Goal: Navigation & Orientation: Find specific page/section

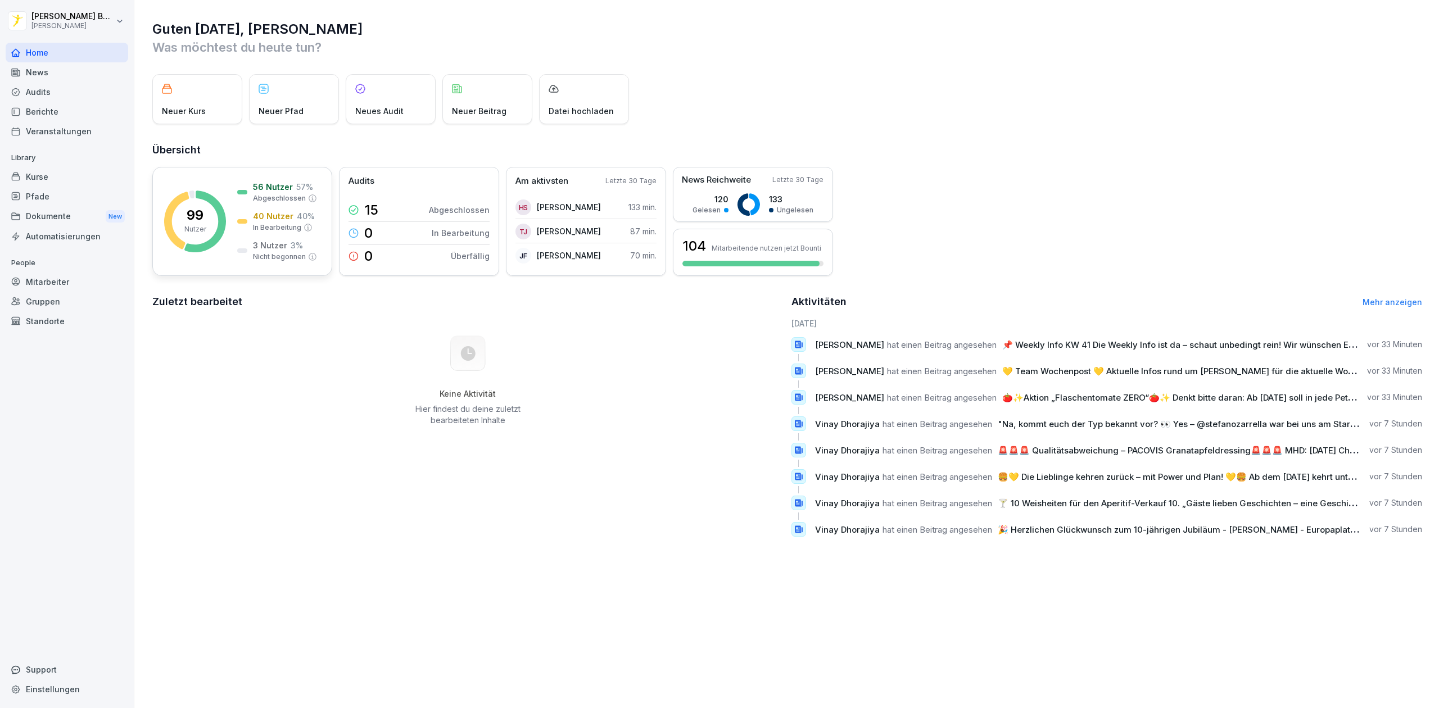
click at [196, 229] on p "Nutzer" at bounding box center [195, 229] width 22 height 10
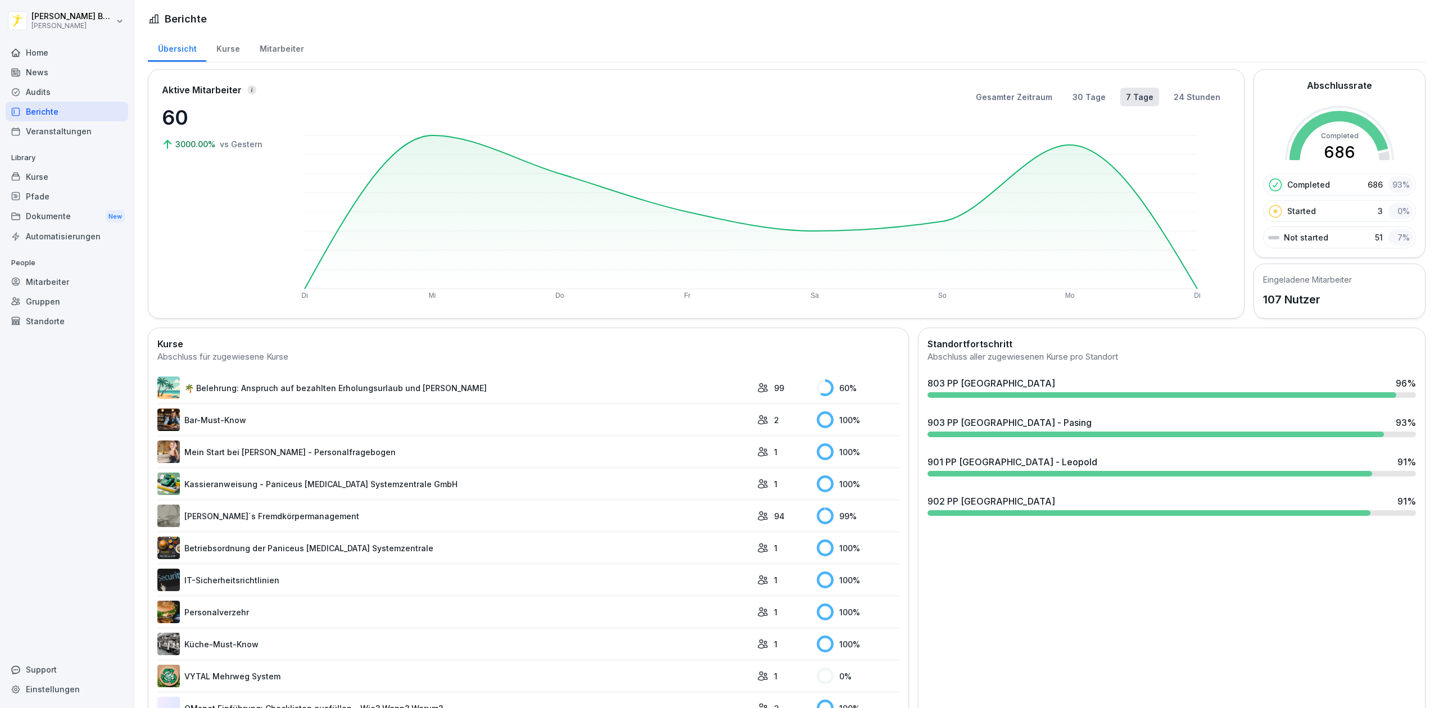
click at [1063, 430] on div "903 PP [GEOGRAPHIC_DATA] - Pasing 93 %" at bounding box center [1172, 422] width 489 height 13
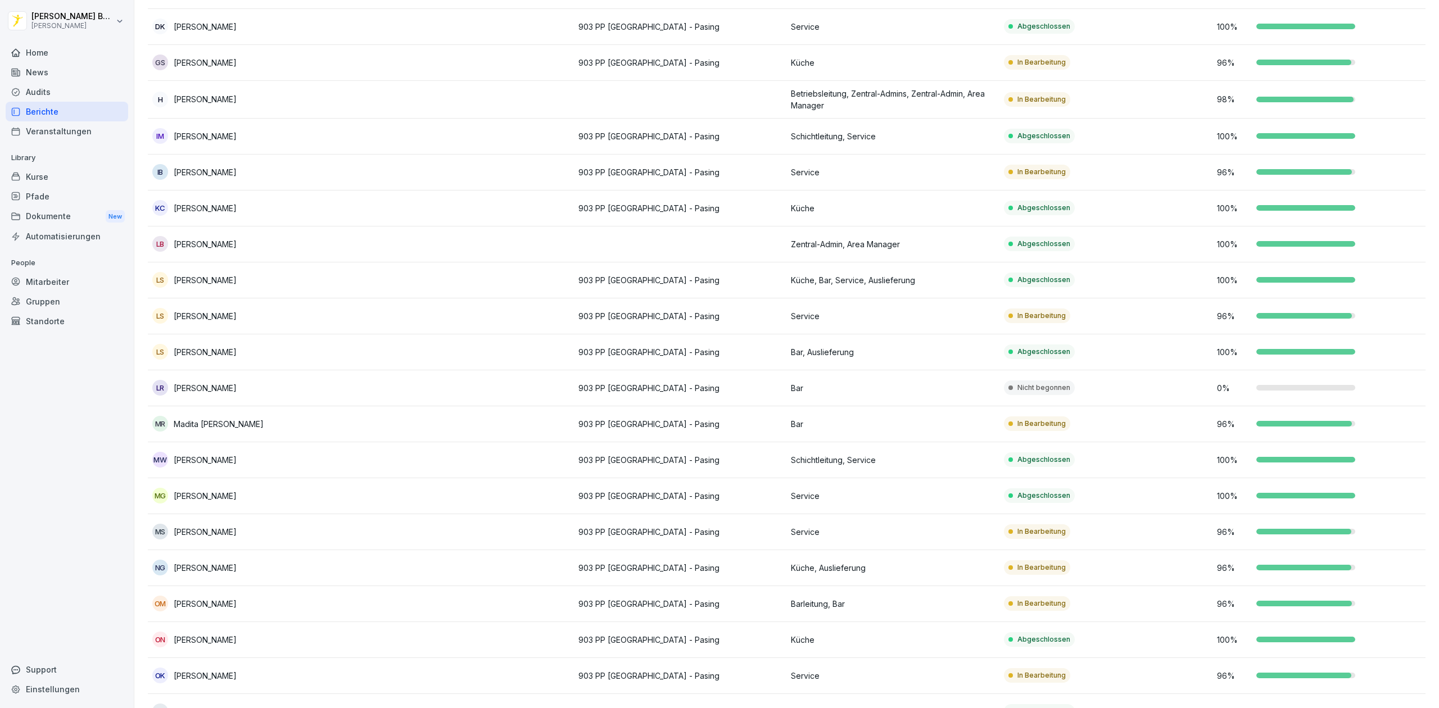
scroll to position [518, 0]
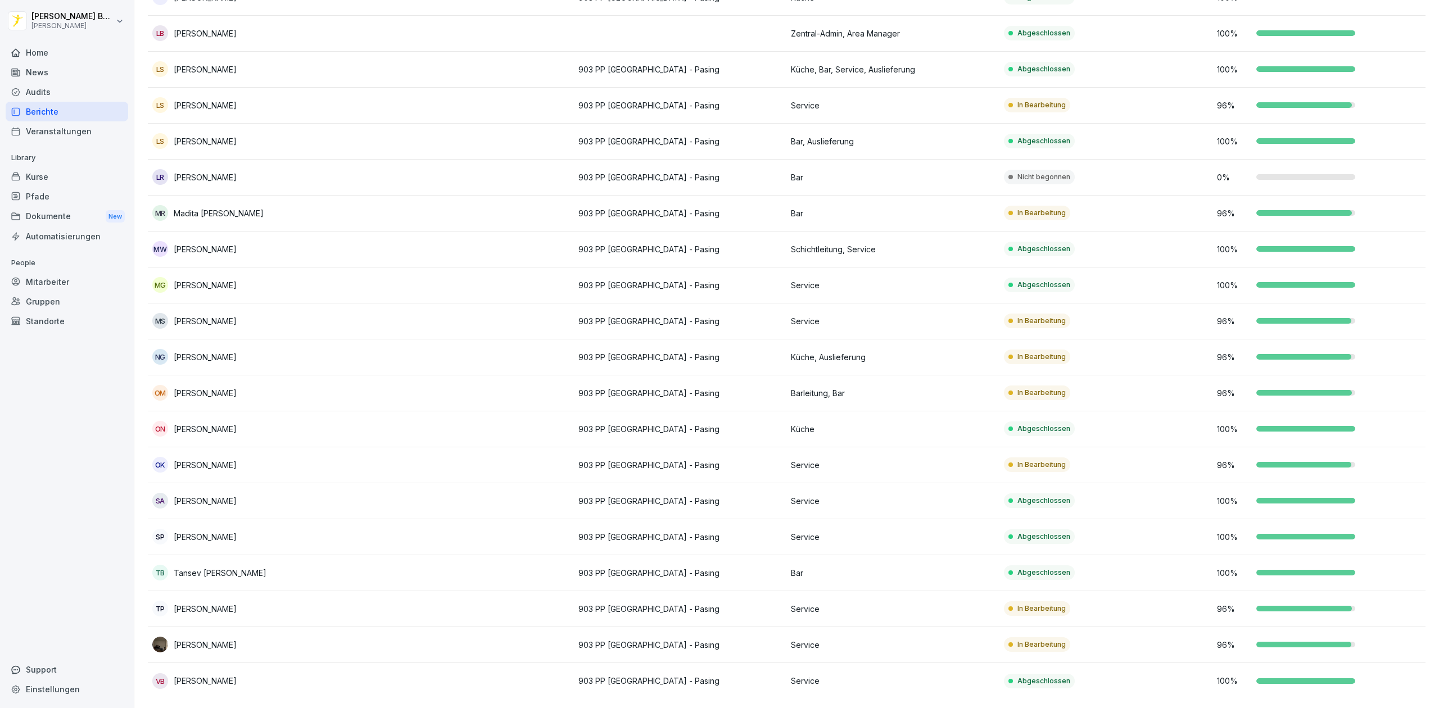
click at [36, 53] on div "Home" at bounding box center [67, 53] width 123 height 20
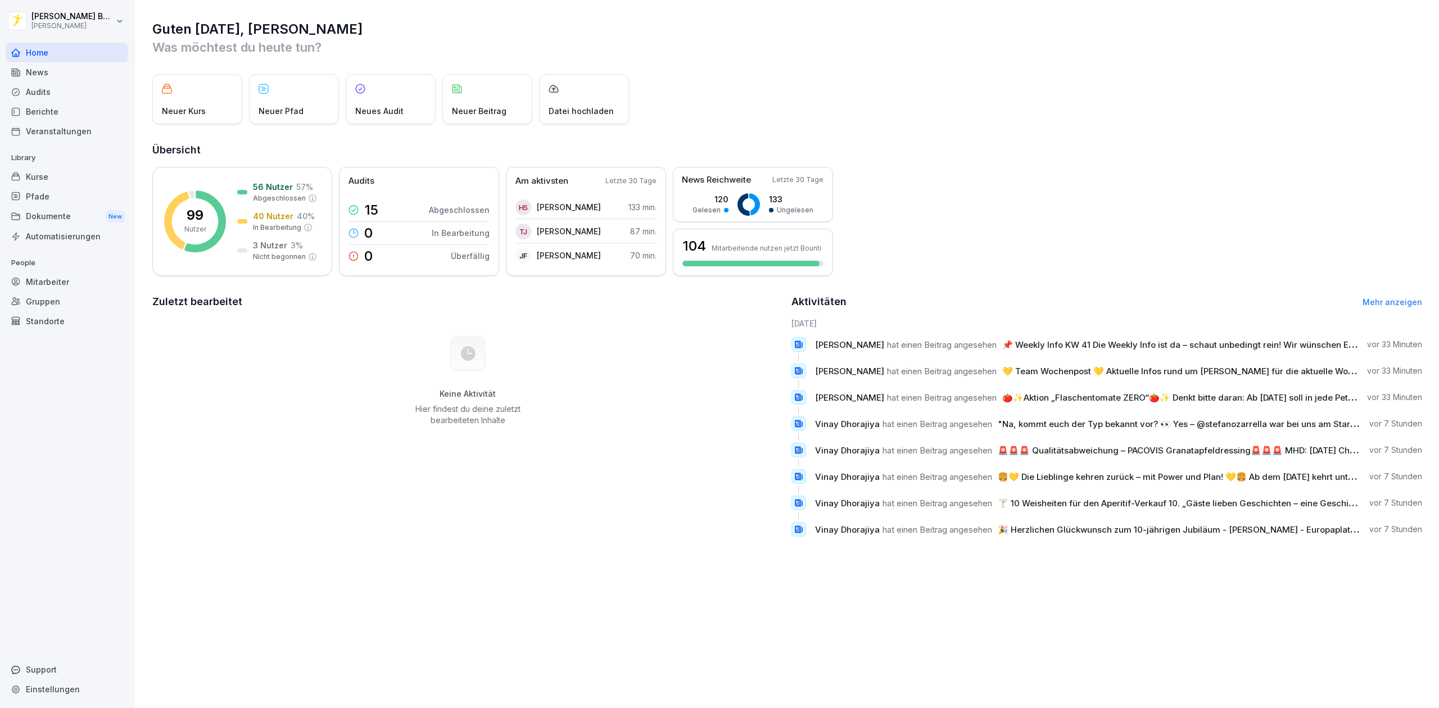
click at [45, 62] on div "News" at bounding box center [67, 72] width 123 height 20
click at [37, 71] on div "News" at bounding box center [67, 72] width 123 height 20
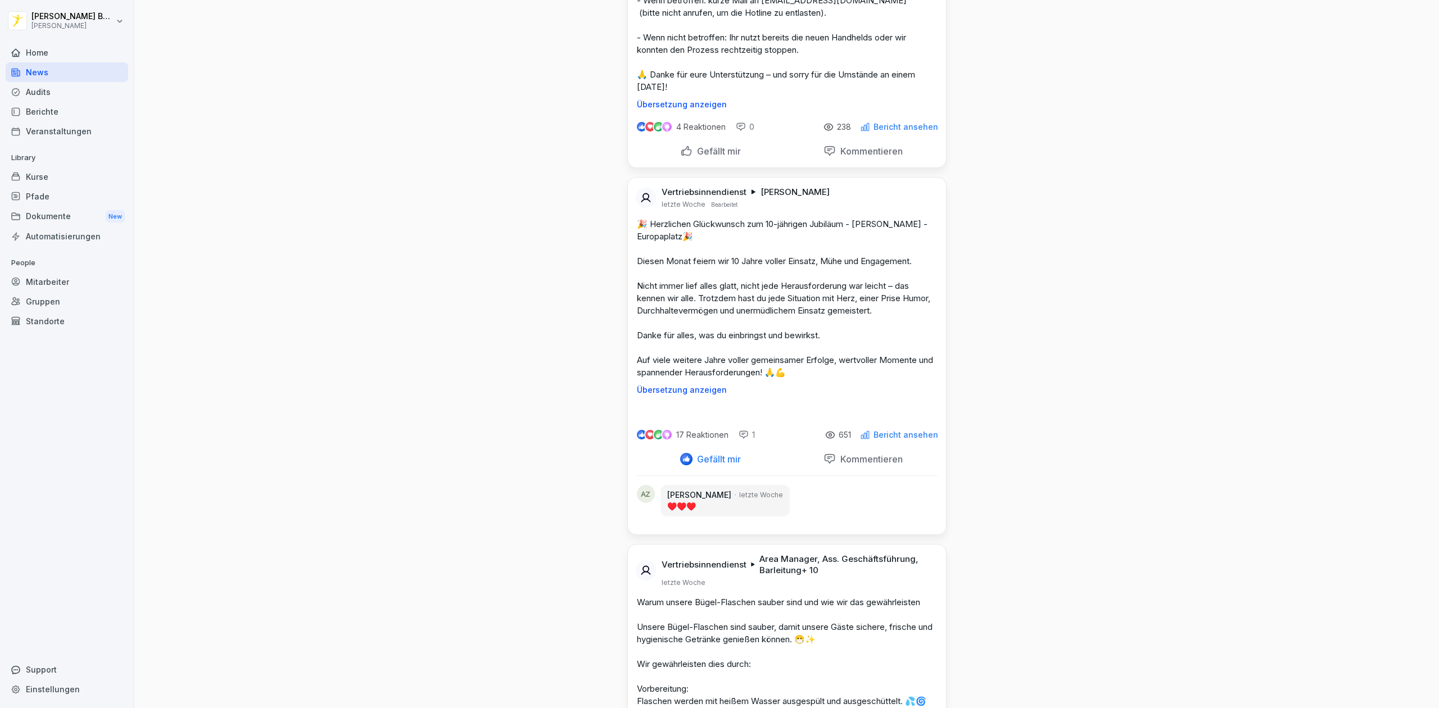
scroll to position [7807, 0]
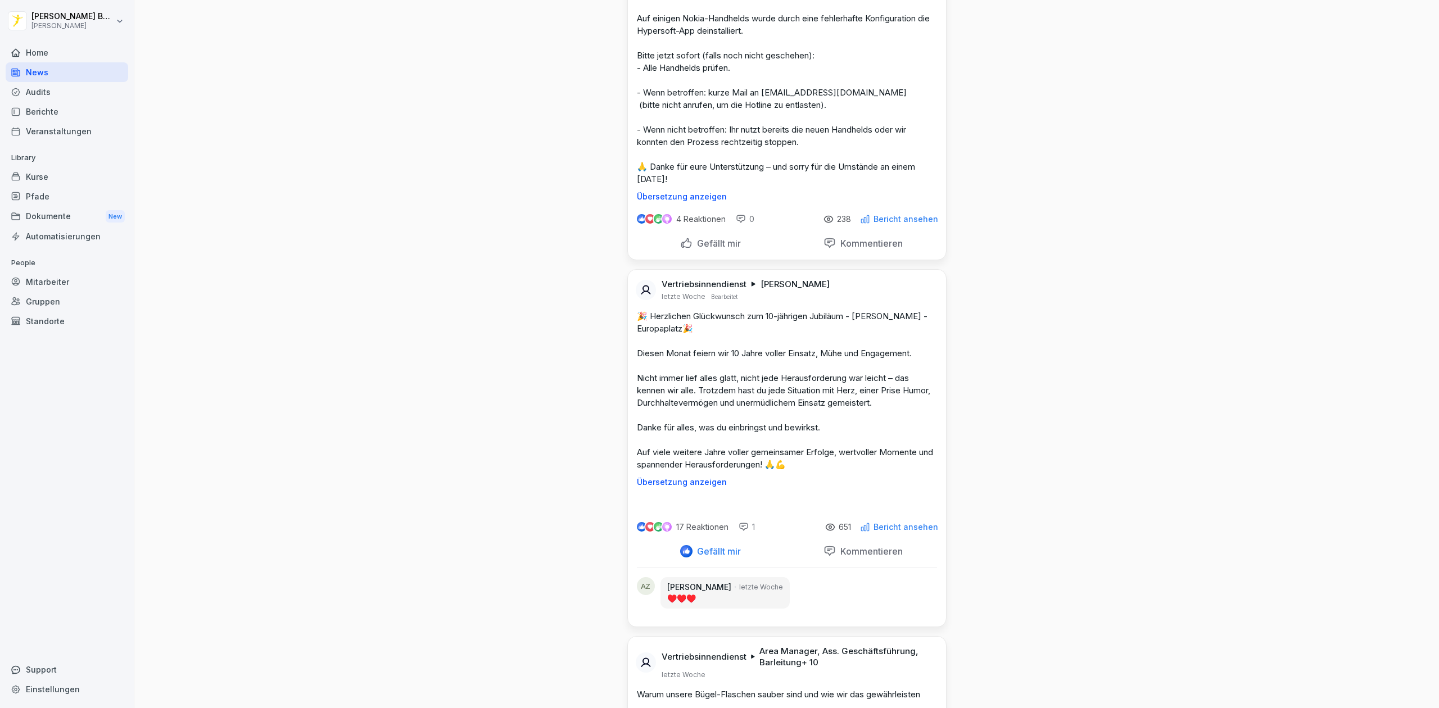
scroll to position [7721, 0]
